Goal: Information Seeking & Learning: Learn about a topic

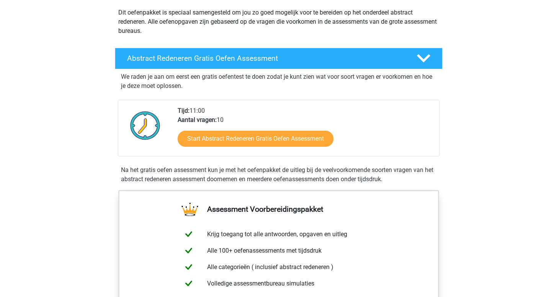
scroll to position [88, 0]
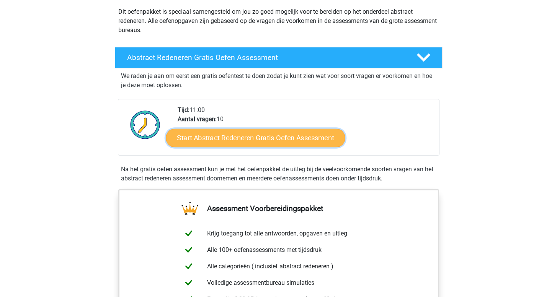
click at [206, 146] on link "Start Abstract Redeneren Gratis Oefen Assessment" at bounding box center [255, 138] width 179 height 18
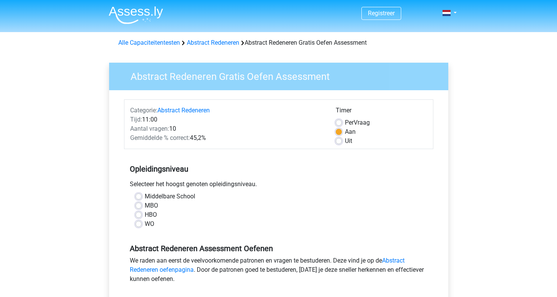
click at [145, 226] on label "WO" at bounding box center [150, 224] width 10 height 9
click at [138, 226] on input "WO" at bounding box center [138, 224] width 6 height 8
radio input "true"
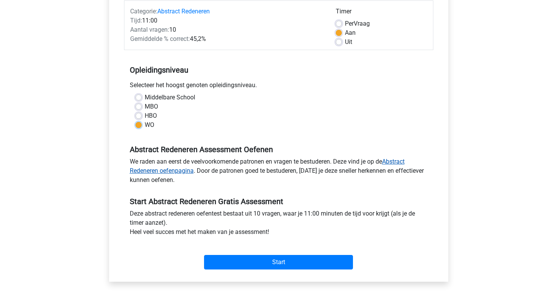
scroll to position [101, 0]
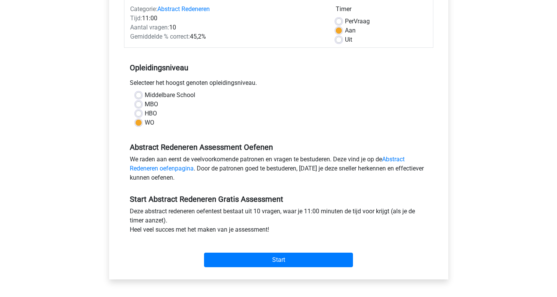
click at [217, 252] on div "Start" at bounding box center [278, 254] width 309 height 27
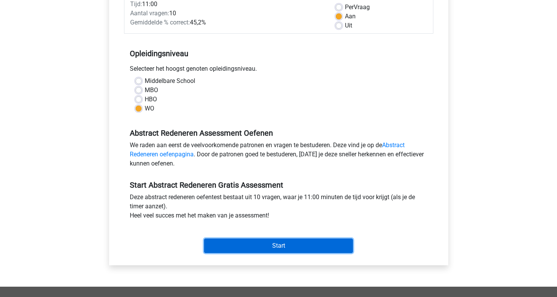
click at [241, 239] on input "Start" at bounding box center [278, 246] width 149 height 15
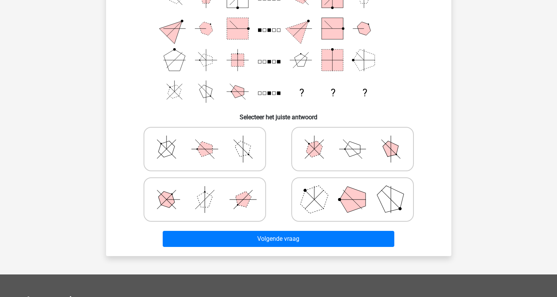
scroll to position [95, 0]
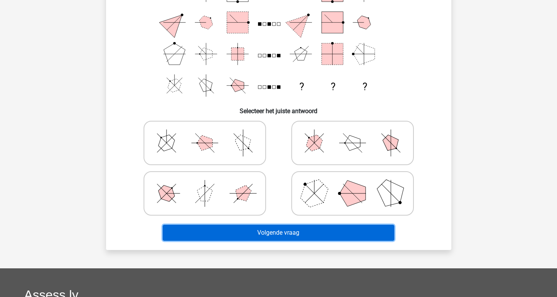
click at [204, 228] on button "Volgende vraag" at bounding box center [279, 233] width 232 height 16
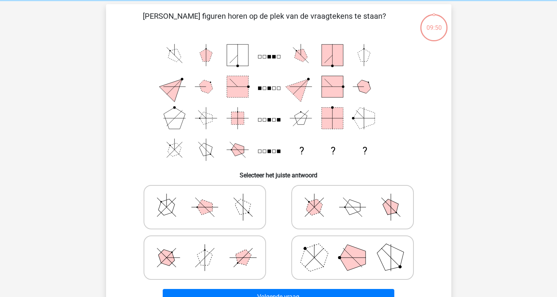
scroll to position [28, 0]
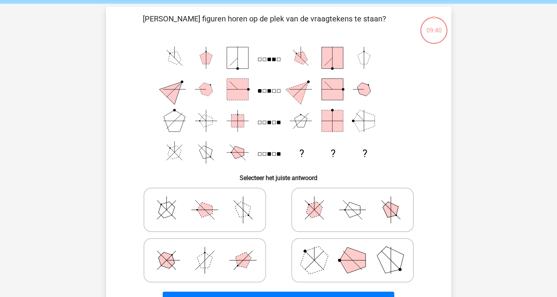
click at [152, 159] on icon "? ? ?" at bounding box center [278, 105] width 308 height 126
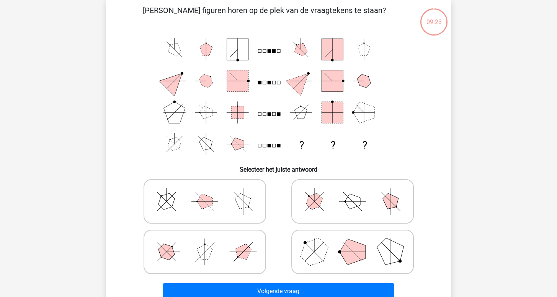
scroll to position [39, 0]
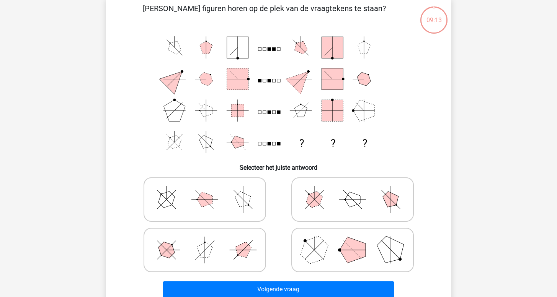
click at [246, 239] on icon at bounding box center [204, 250] width 115 height 38
click at [210, 239] on input "radio" at bounding box center [207, 238] width 5 height 5
radio input "true"
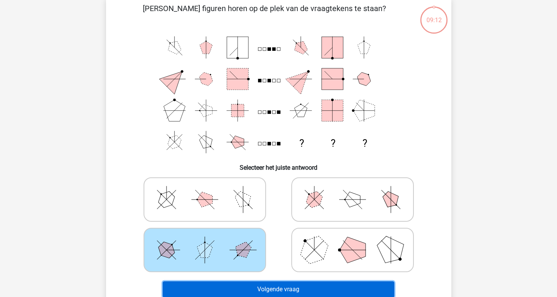
click at [276, 288] on button "Volgende vraag" at bounding box center [279, 290] width 232 height 16
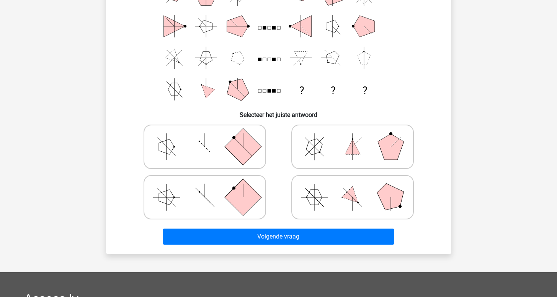
scroll to position [103, 0]
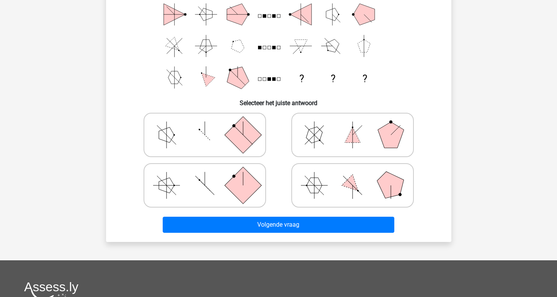
click at [356, 164] on label at bounding box center [352, 185] width 122 height 44
click at [356, 171] on input "radio" at bounding box center [354, 173] width 5 height 5
radio input "true"
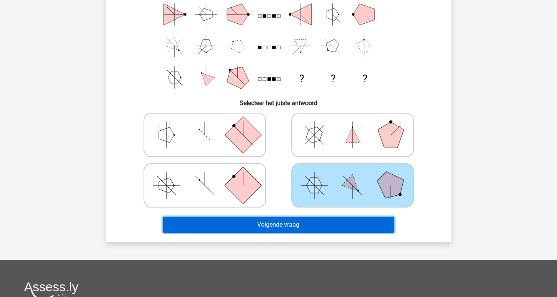
click at [309, 226] on button "Volgende vraag" at bounding box center [279, 225] width 232 height 16
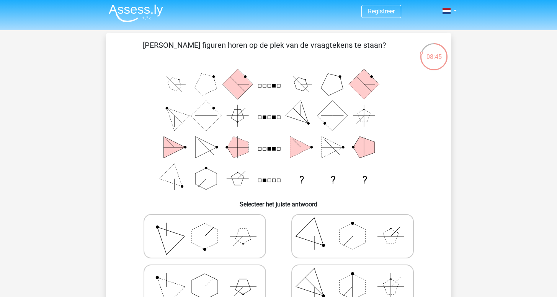
scroll to position [0, 0]
